Goal: Navigation & Orientation: Find specific page/section

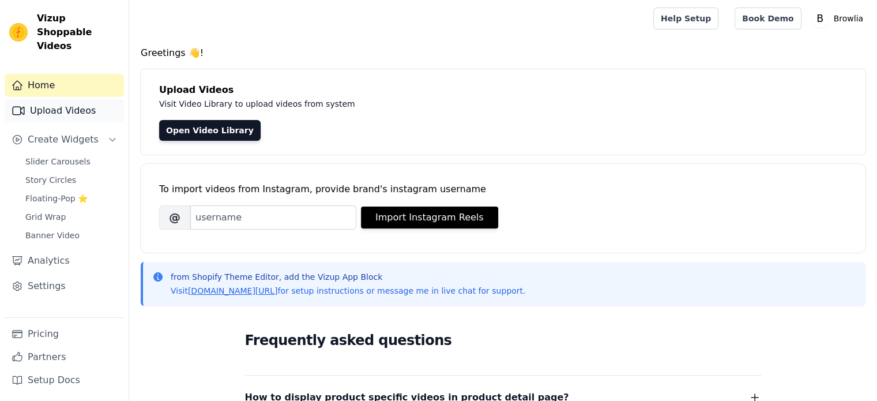
click at [44, 99] on link "Upload Videos" at bounding box center [64, 110] width 119 height 23
click at [60, 74] on link "Home" at bounding box center [64, 85] width 119 height 23
